Goal: Task Accomplishment & Management: Use online tool/utility

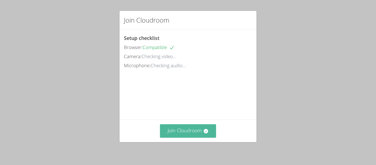
click at [186, 133] on button "Join Cloudroom" at bounding box center [188, 130] width 56 height 13
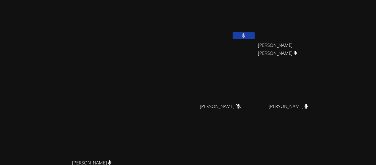
click at [235, 34] on button at bounding box center [243, 35] width 22 height 7
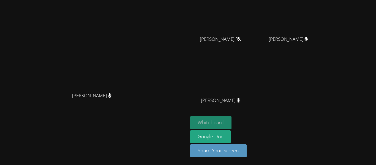
click at [232, 120] on button "Whiteboard" at bounding box center [211, 122] width 42 height 13
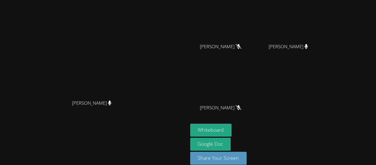
scroll to position [0, 0]
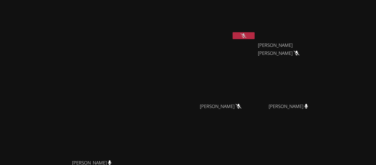
click at [319, 43] on span "[PERSON_NAME] [PERSON_NAME]" at bounding box center [288, 49] width 61 height 16
click at [246, 37] on icon at bounding box center [243, 35] width 6 height 5
click at [255, 42] on div "[PERSON_NAME]" at bounding box center [222, 31] width 65 height 59
click at [254, 33] on button at bounding box center [243, 35] width 22 height 7
click at [254, 35] on button at bounding box center [243, 35] width 22 height 7
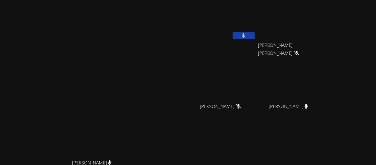
click at [254, 35] on button at bounding box center [243, 35] width 22 height 7
click at [254, 37] on button at bounding box center [243, 35] width 22 height 7
click at [254, 35] on button at bounding box center [243, 35] width 22 height 7
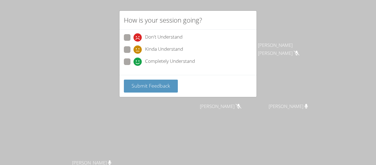
click at [155, 63] on span "Completely Understand" at bounding box center [170, 61] width 50 height 8
click at [138, 63] on input "Completely Understand" at bounding box center [135, 60] width 5 height 5
radio input "true"
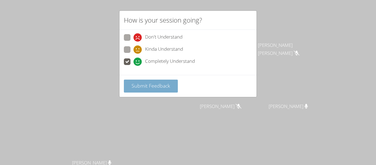
click at [156, 82] on span "Submit Feedback" at bounding box center [150, 85] width 38 height 7
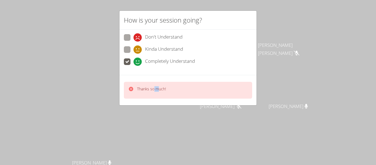
drag, startPoint x: 159, startPoint y: 88, endPoint x: 154, endPoint y: 87, distance: 5.0
click at [154, 87] on p "Thanks so much!" at bounding box center [151, 88] width 29 height 5
click at [155, 88] on p "Thanks so much!" at bounding box center [151, 88] width 29 height 5
click at [154, 88] on p "Thanks so much!" at bounding box center [151, 88] width 29 height 5
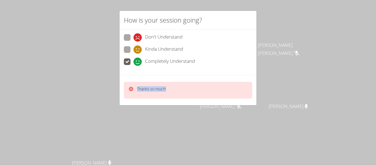
click at [154, 88] on p "Thanks so much!" at bounding box center [151, 88] width 29 height 5
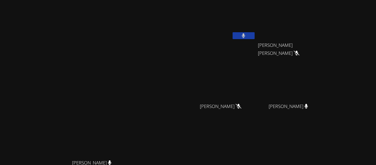
click at [135, 88] on video at bounding box center [94, 104] width 82 height 103
click at [254, 35] on button at bounding box center [243, 35] width 22 height 7
click at [246, 34] on icon at bounding box center [243, 35] width 6 height 5
click at [254, 36] on button at bounding box center [243, 35] width 22 height 7
